Goal: Task Accomplishment & Management: Use online tool/utility

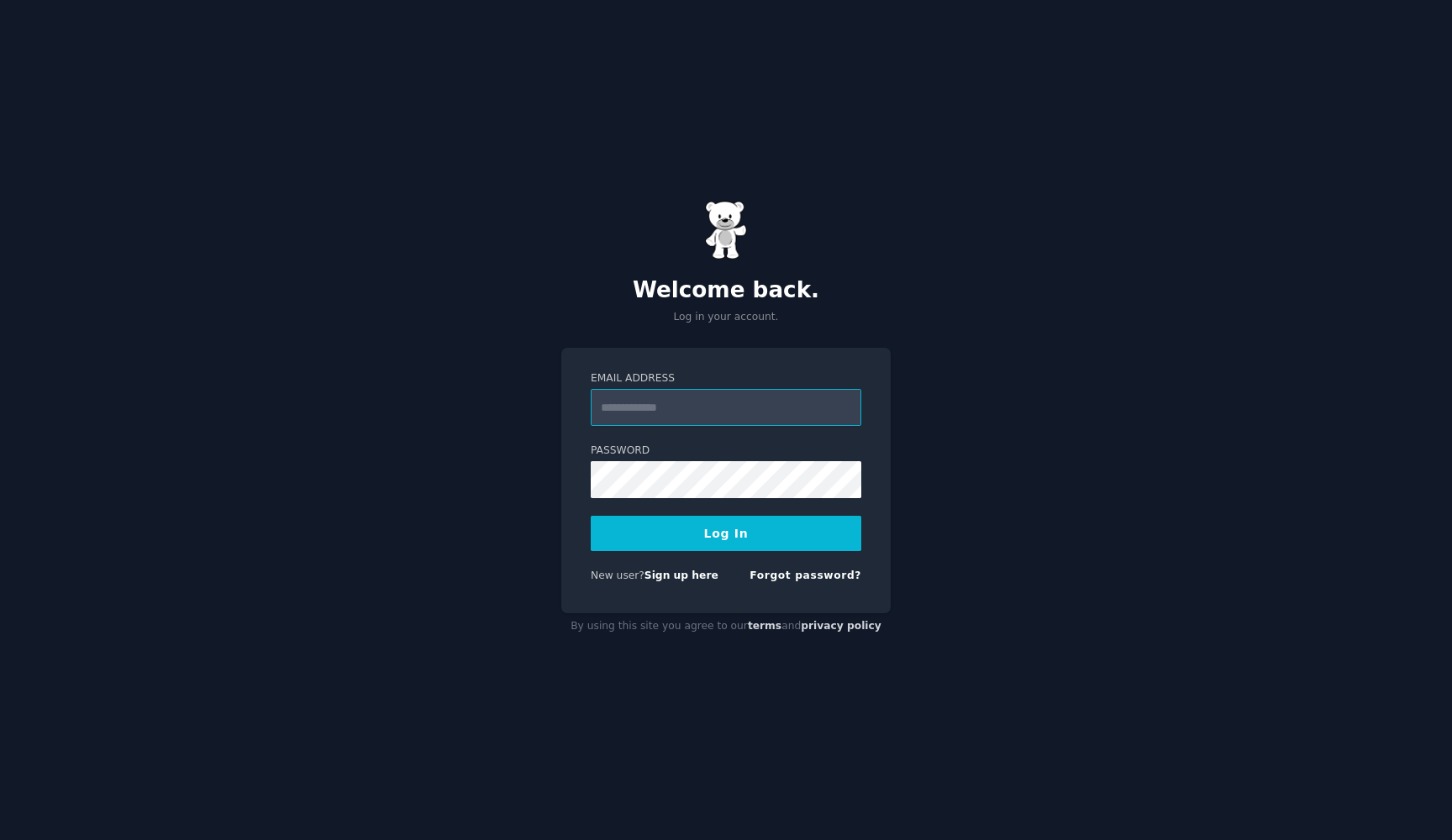
type input "**********"
click at [726, 533] on button "Log In" at bounding box center [726, 534] width 270 height 35
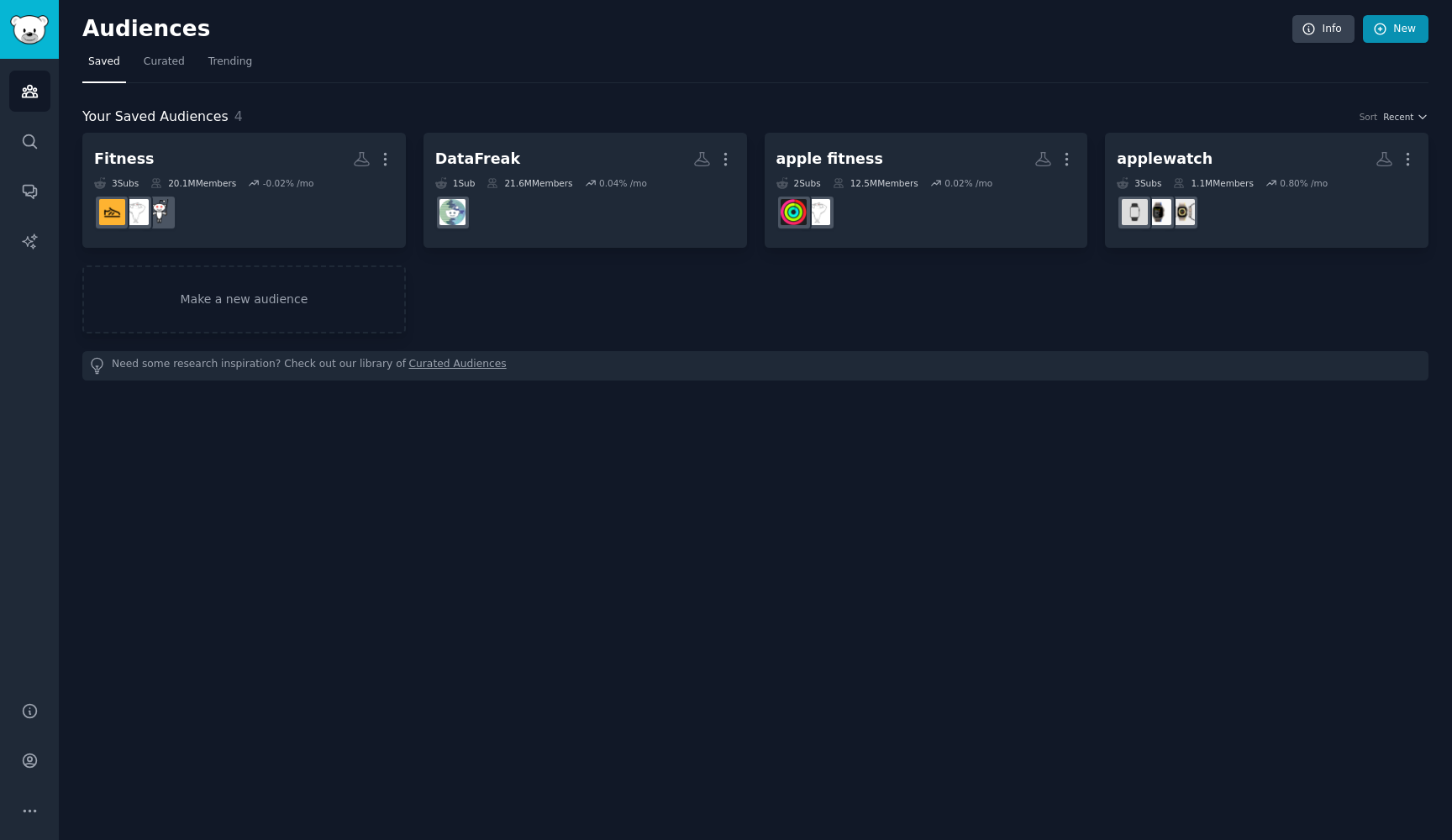
click at [1411, 23] on link "New" at bounding box center [1395, 30] width 65 height 29
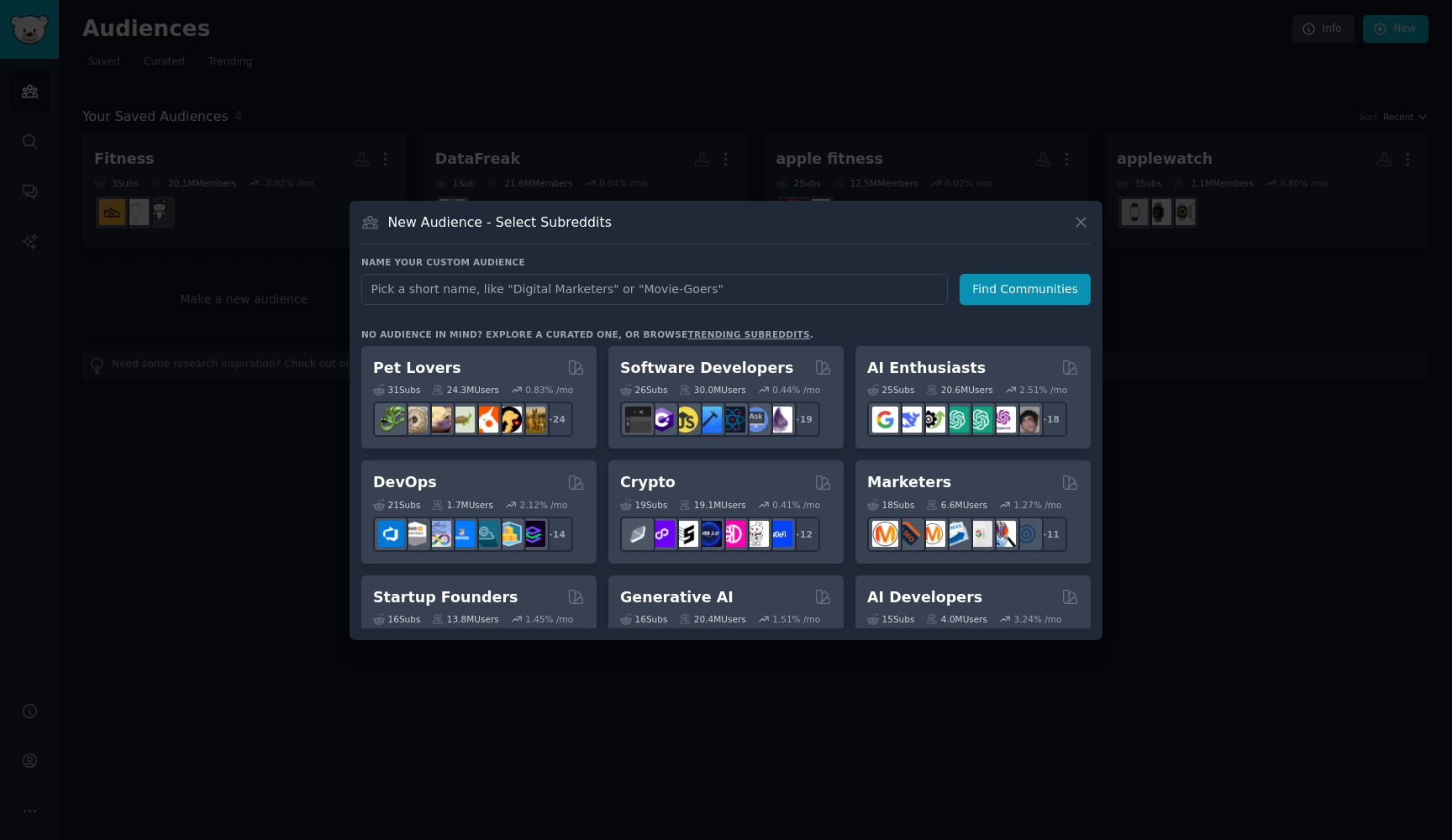
type input "a"
type input "appstoreoptimization"
click at [1028, 289] on button "Find Communities" at bounding box center [1025, 289] width 131 height 31
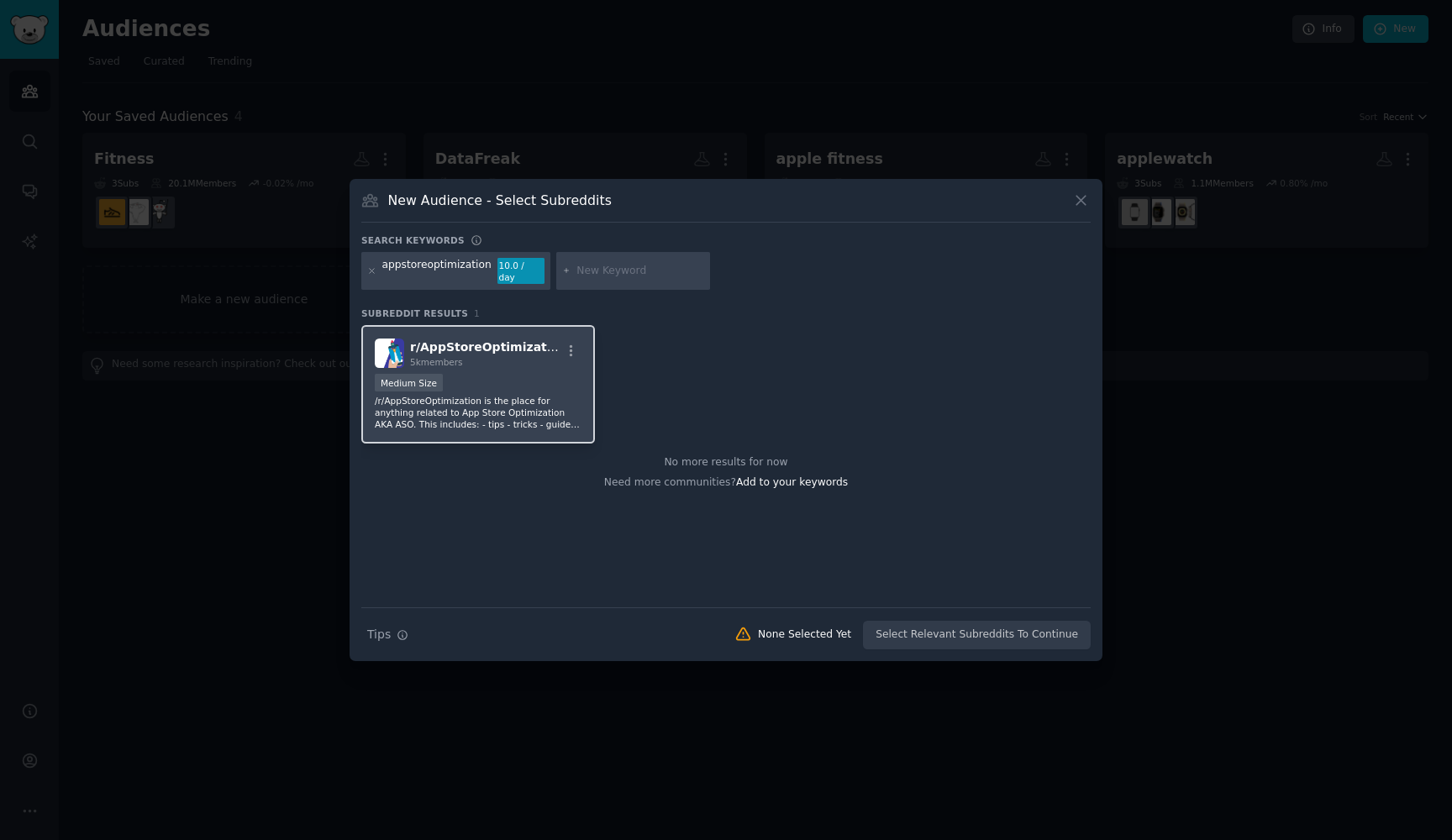
click at [471, 340] on span "r/ AppStoreOptimization" at bounding box center [488, 347] width 157 height 13
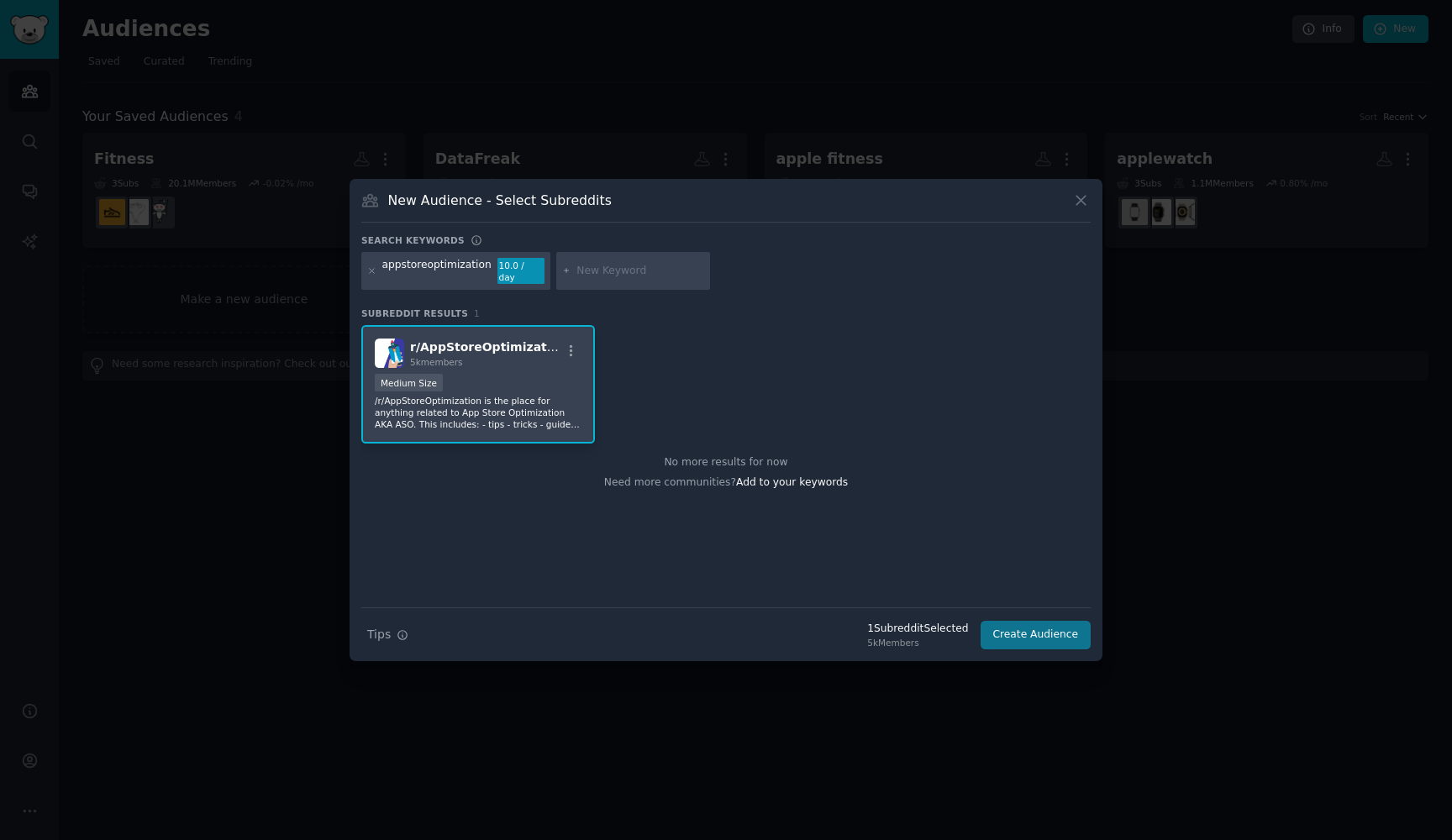
click at [1037, 635] on button "Create Audience" at bounding box center [1036, 635] width 111 height 29
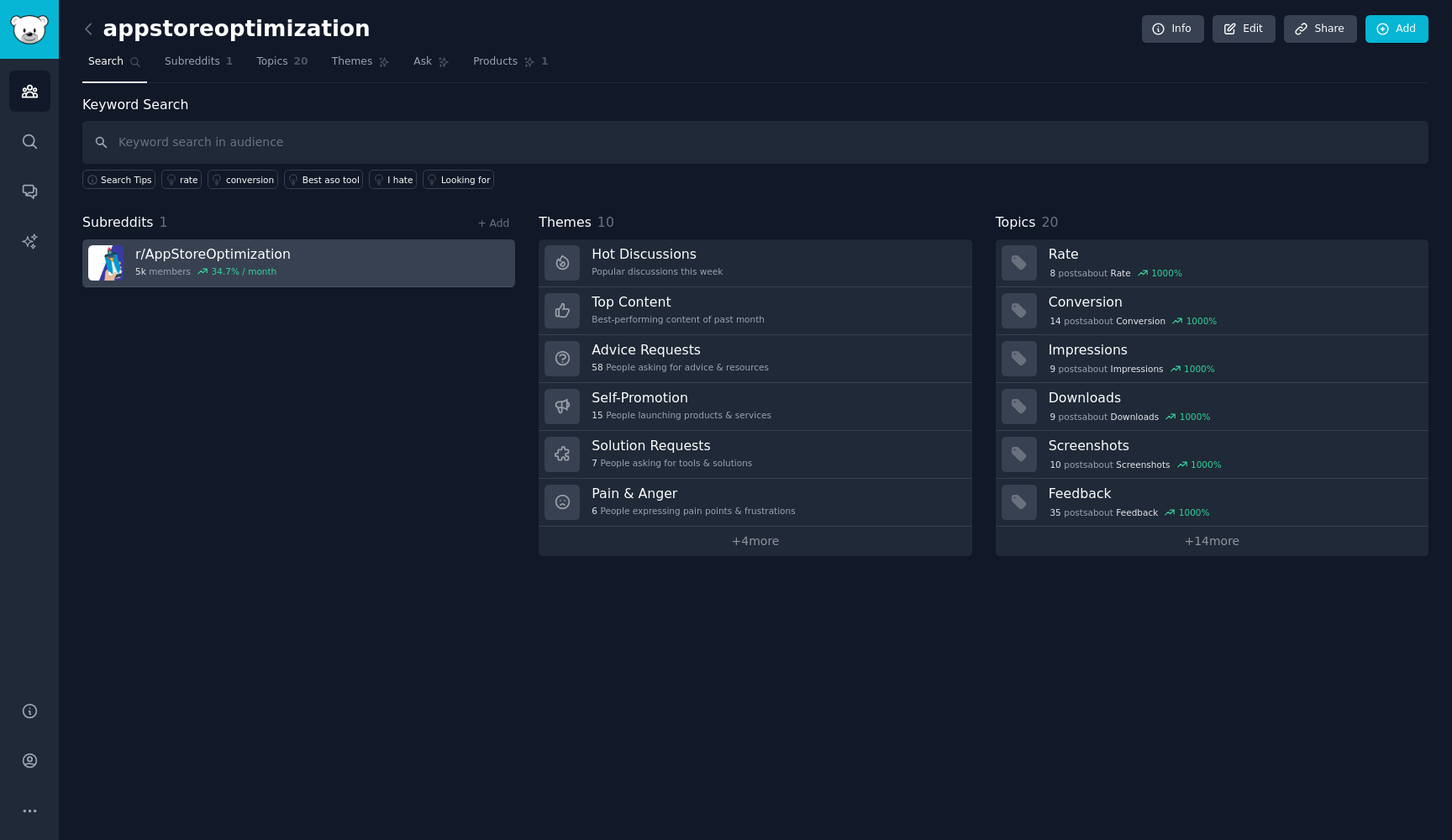
click at [290, 254] on link "r/ AppStoreOptimization 5k members 34.7 % / month" at bounding box center [299, 263] width 433 height 48
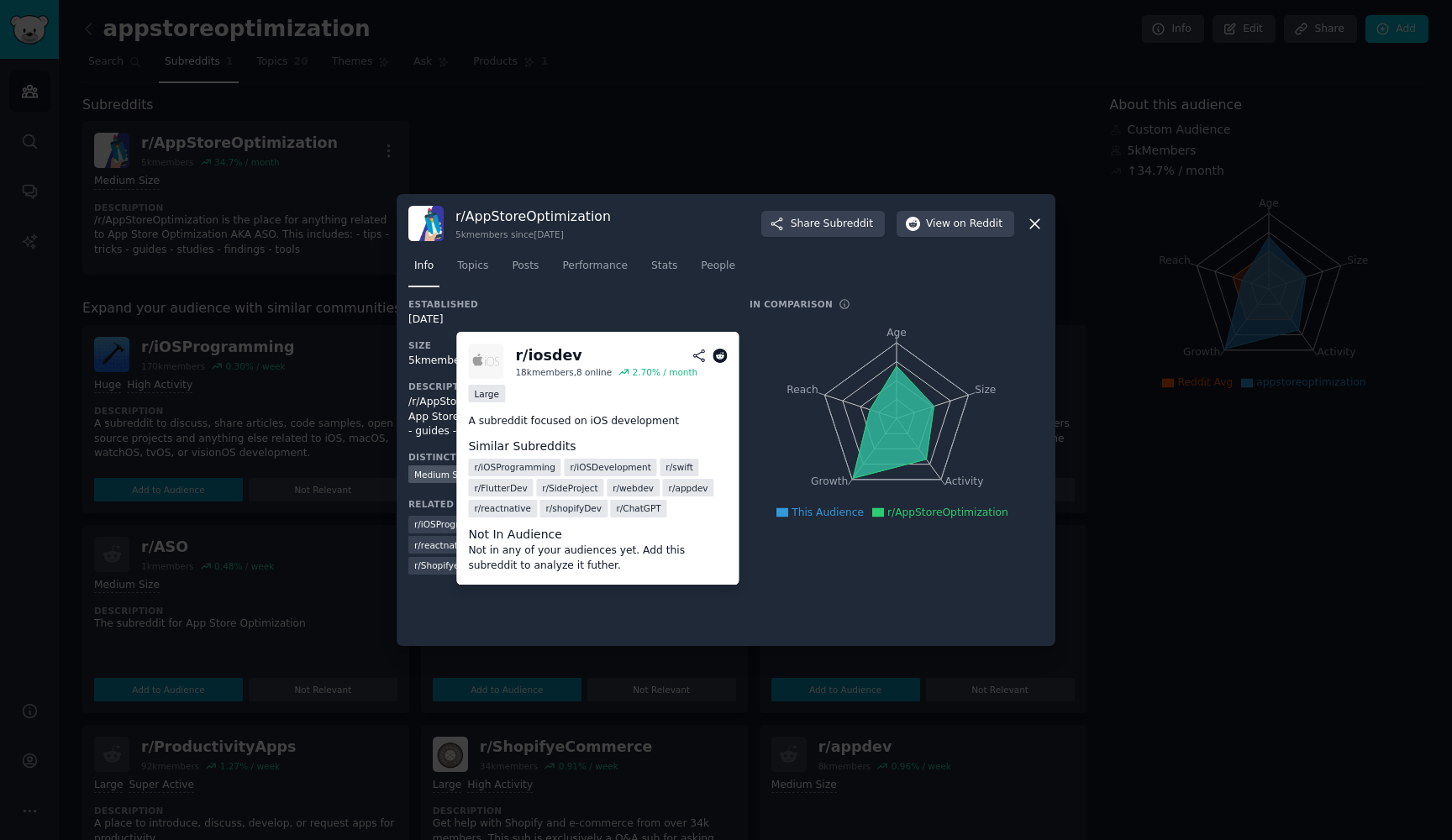
click at [486, 539] on span "r/ [PERSON_NAME]" at bounding box center [503, 545] width 35 height 11
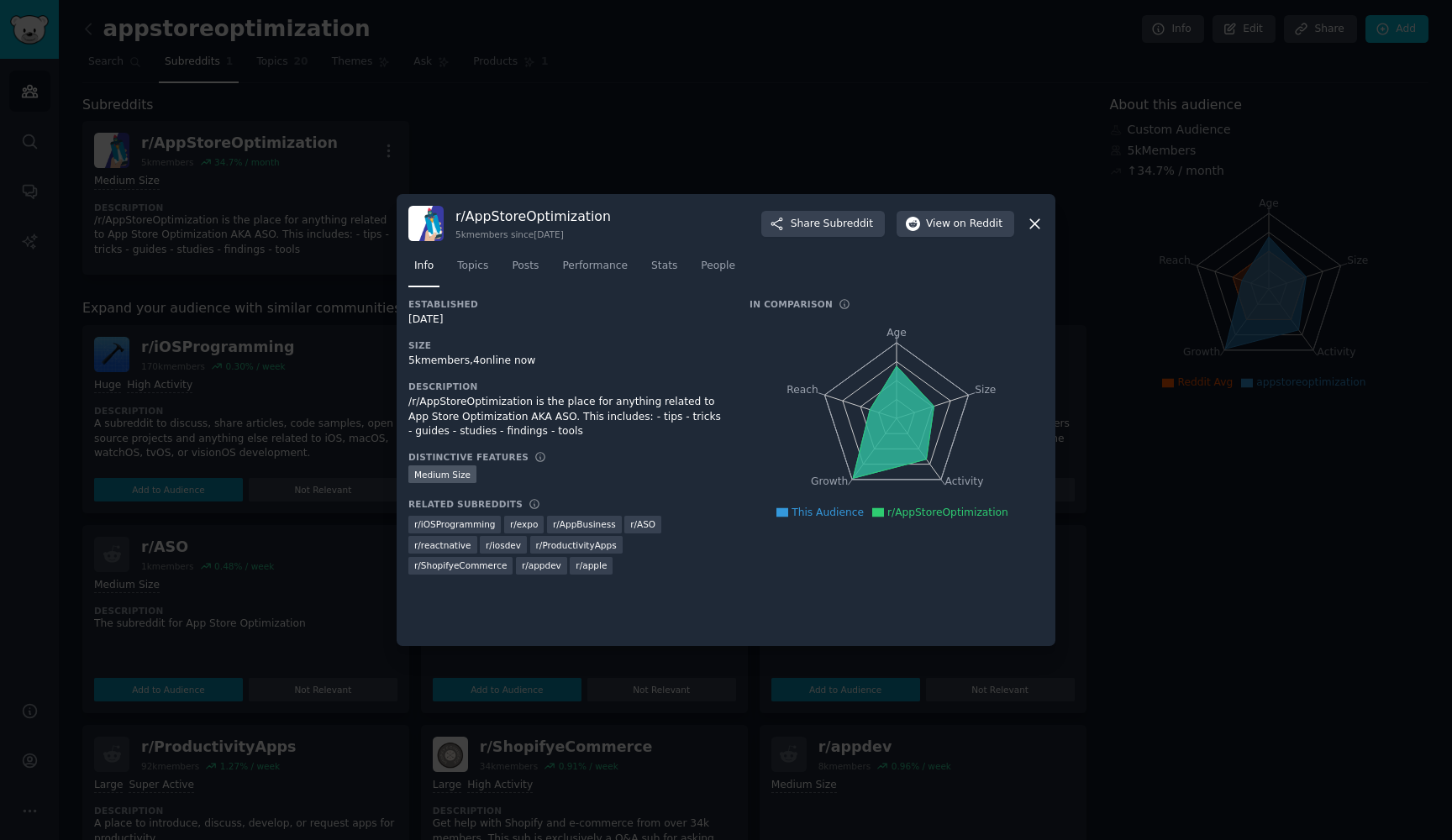
click at [1034, 227] on icon at bounding box center [1034, 224] width 17 height 17
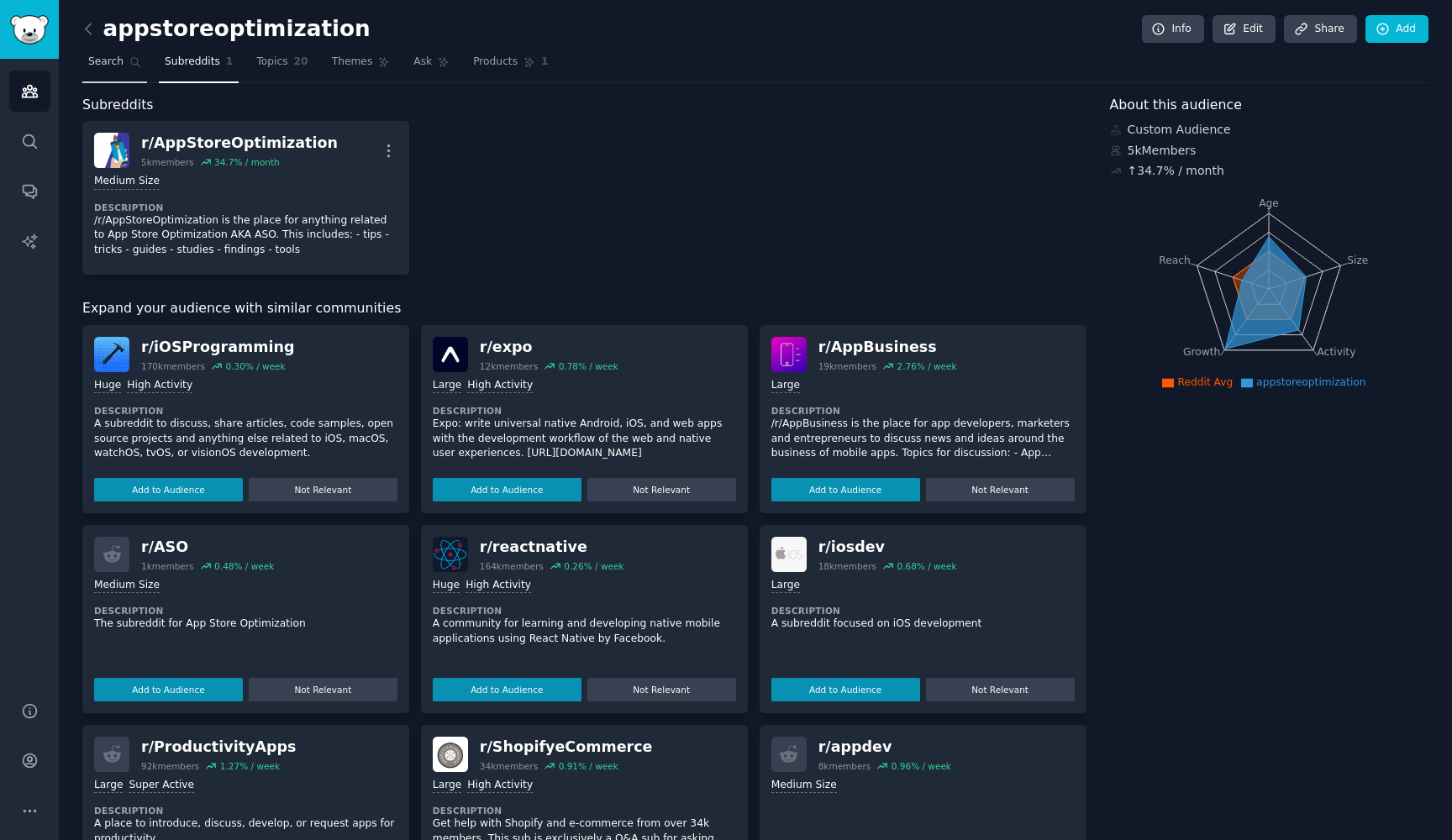
click at [126, 65] on link "Search" at bounding box center [115, 66] width 65 height 34
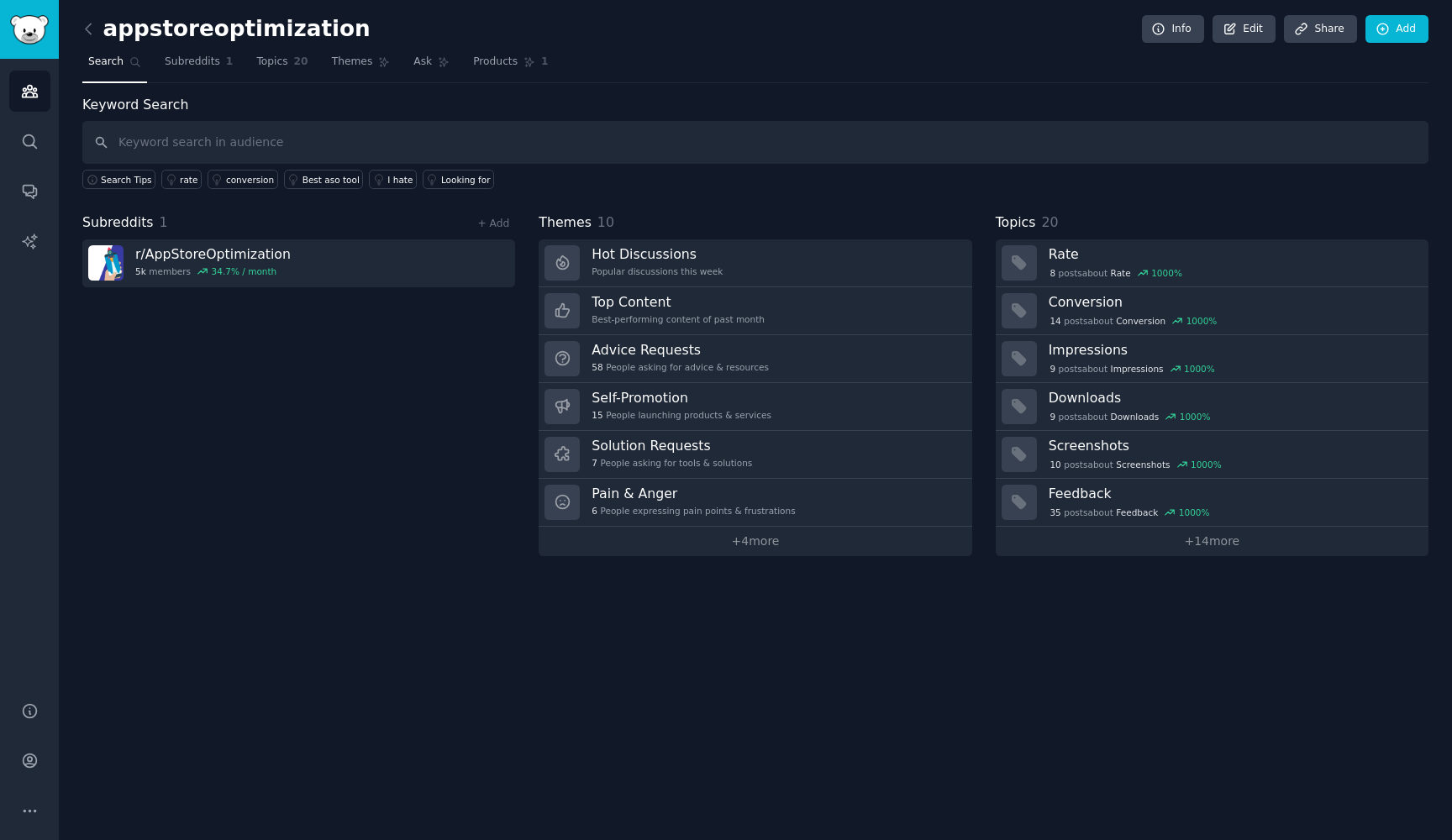
click at [216, 138] on input "text" at bounding box center [755, 142] width 1346 height 43
type input "App Store localization"
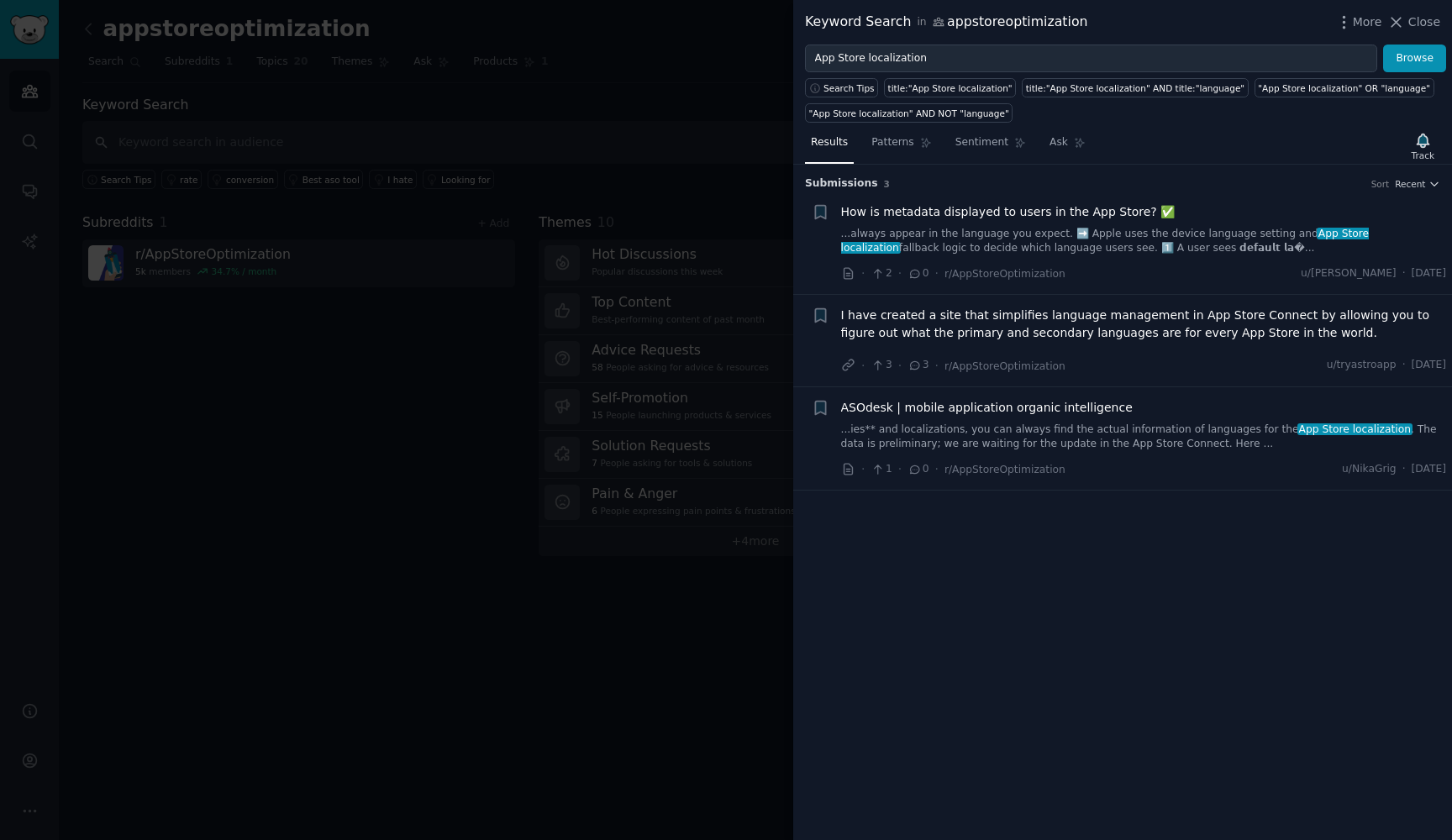
click at [1027, 438] on link "...ies** and localizations, you can always find the actual information of langu…" at bounding box center [1144, 437] width 605 height 30
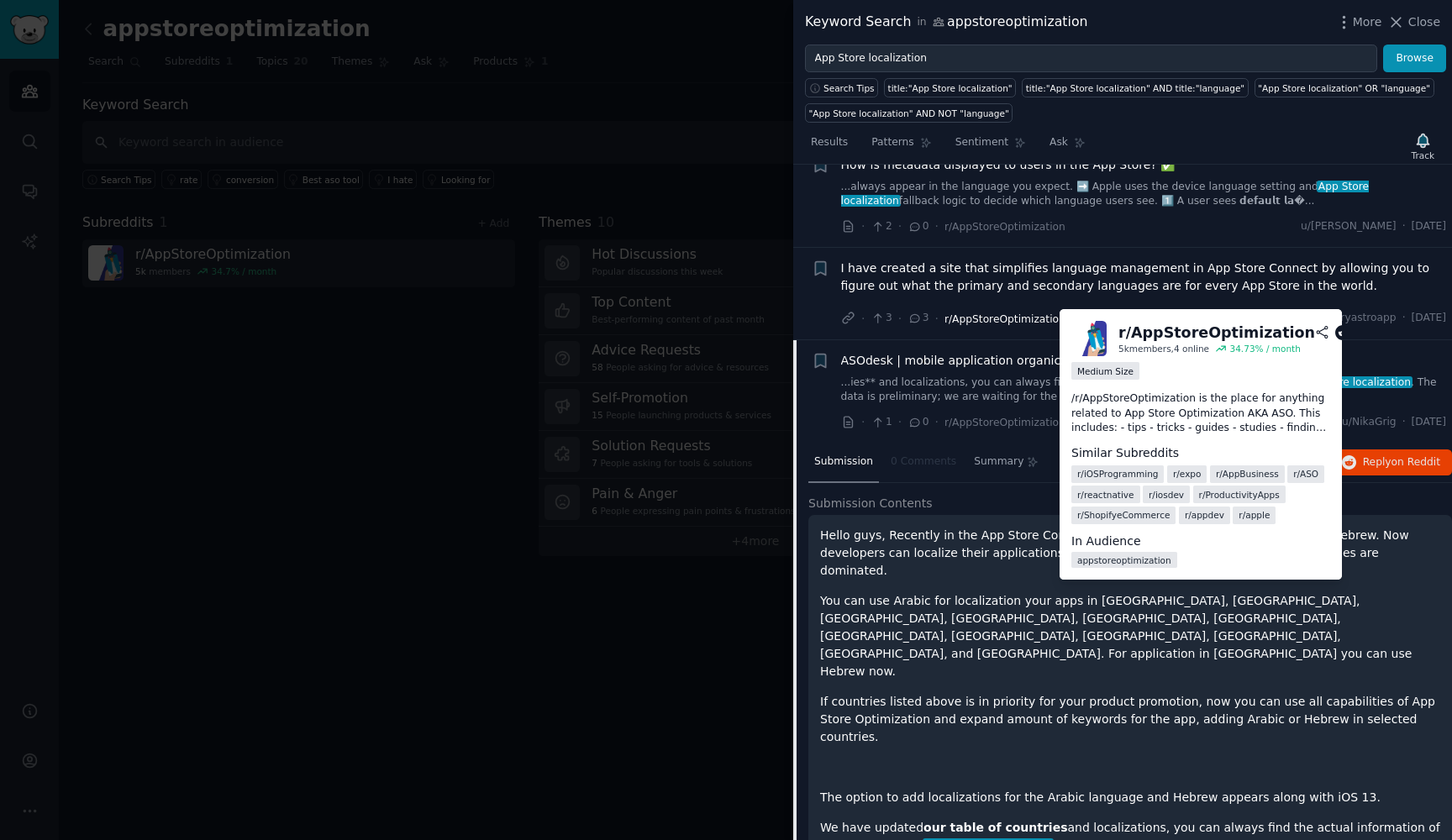
scroll to position [45, 0]
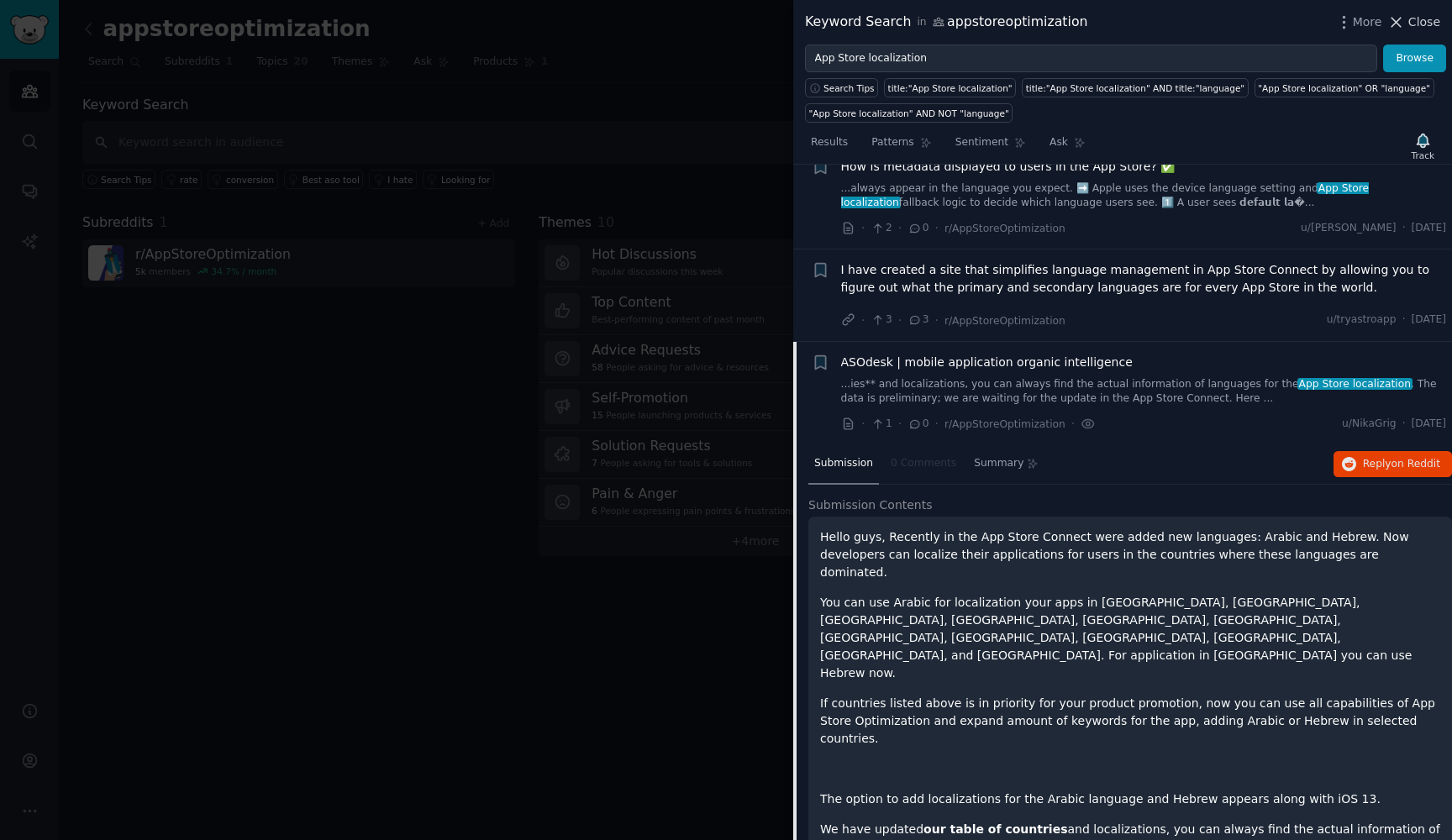
click at [1420, 29] on span "Close" at bounding box center [1423, 22] width 32 height 17
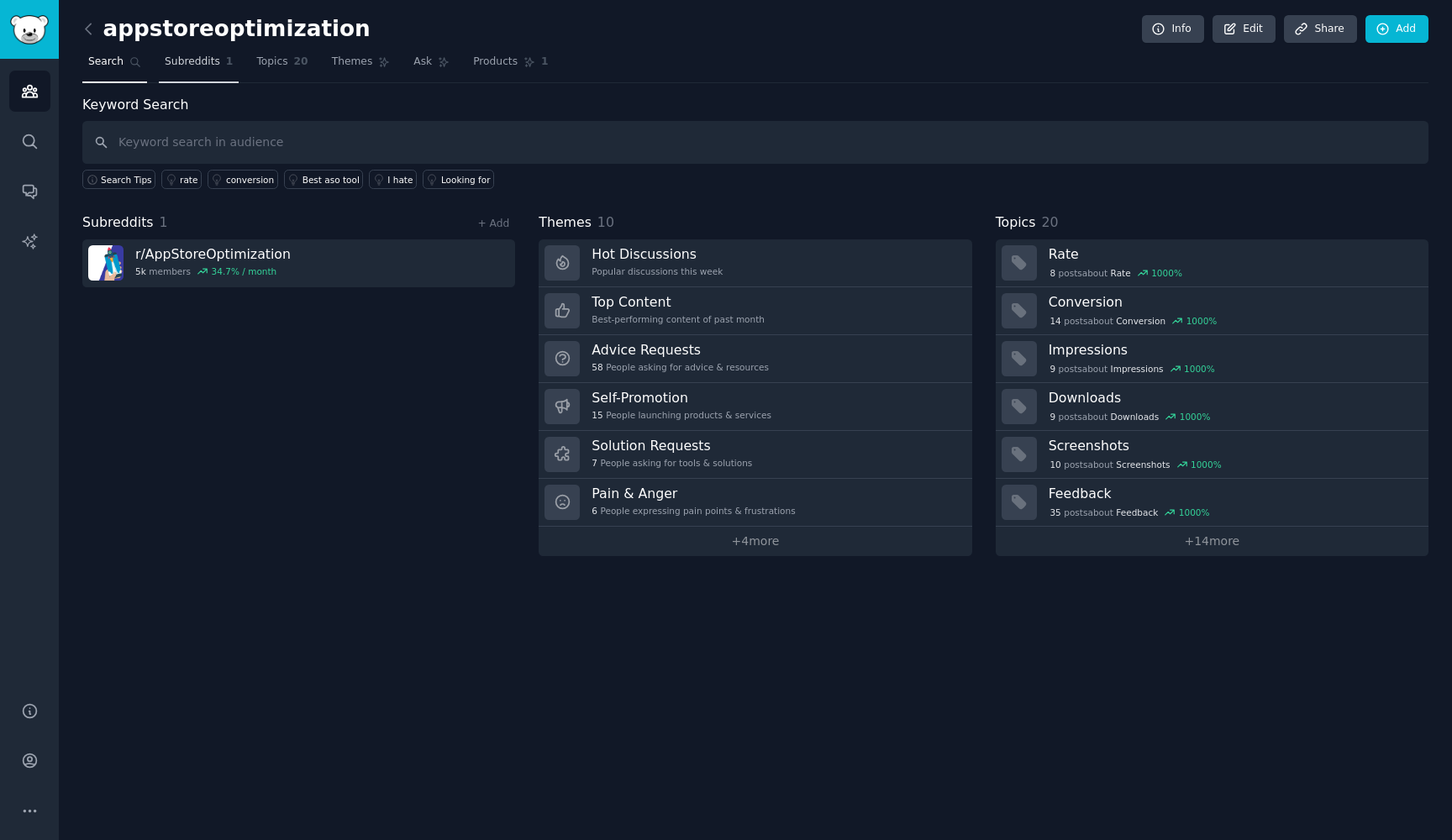
click at [220, 53] on link "Subreddits 1" at bounding box center [198, 66] width 79 height 34
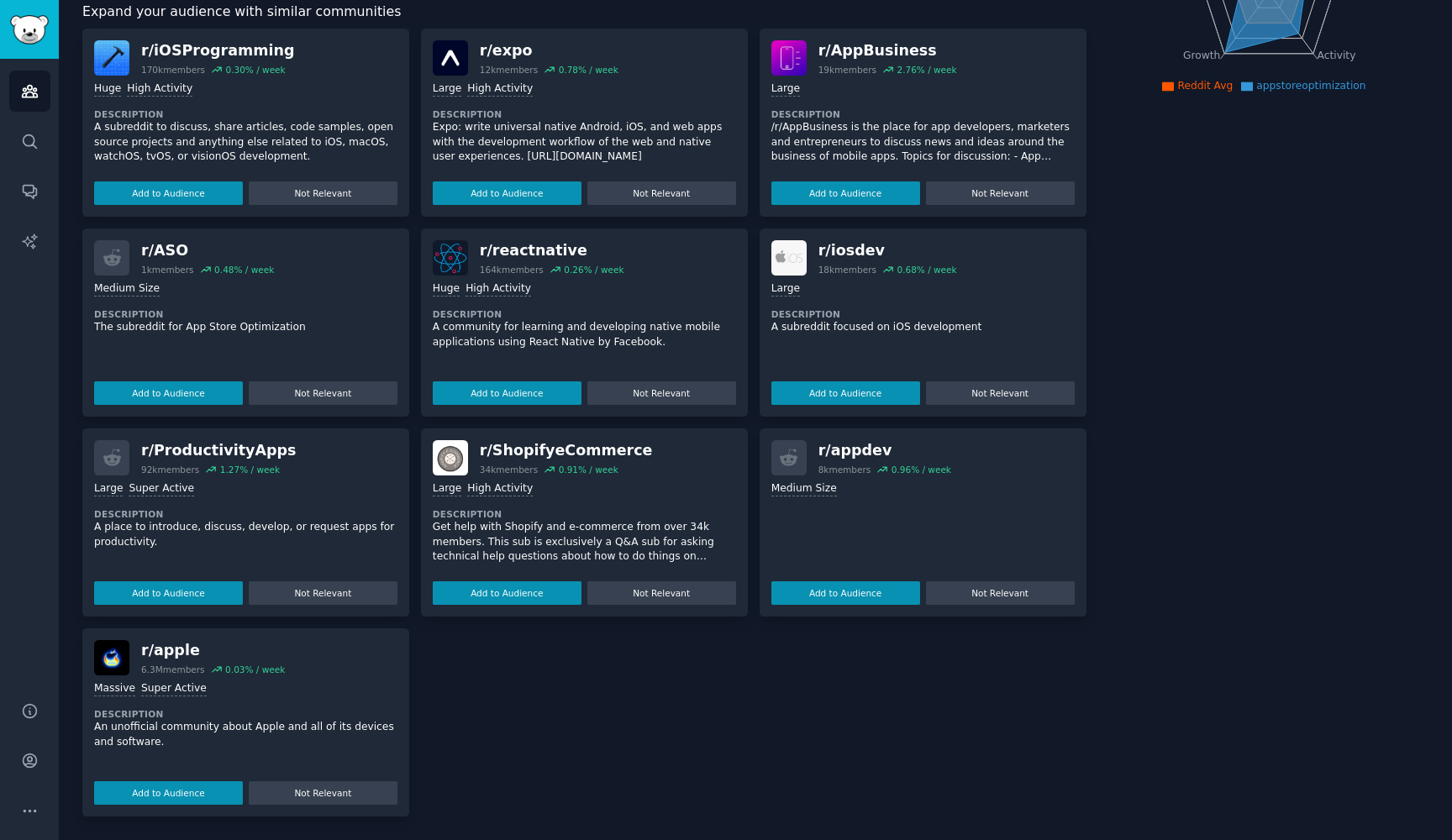
scroll to position [291, 0]
